Goal: Navigation & Orientation: Go to known website

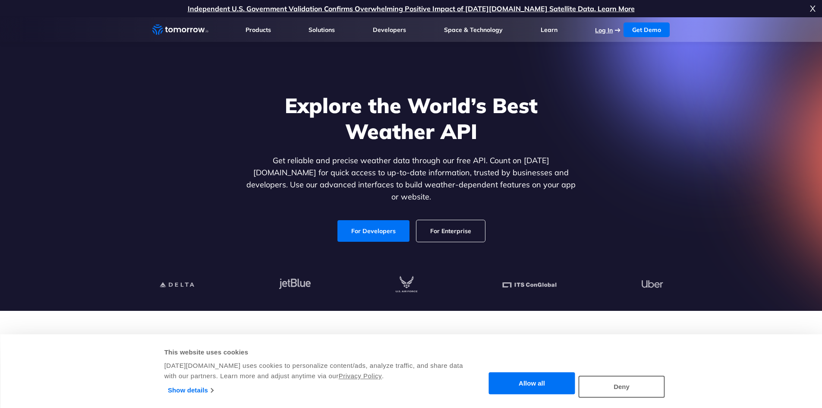
click at [612, 29] on link "Log In" at bounding box center [604, 30] width 18 height 8
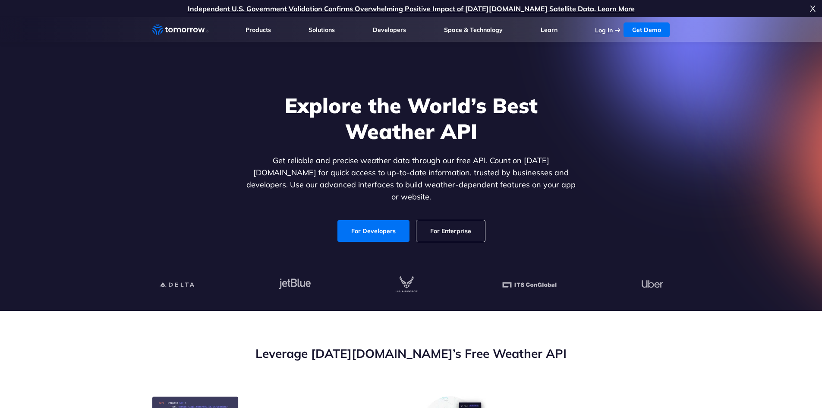
click at [602, 33] on link "Log In" at bounding box center [604, 30] width 18 height 8
